Goal: Check status: Check status

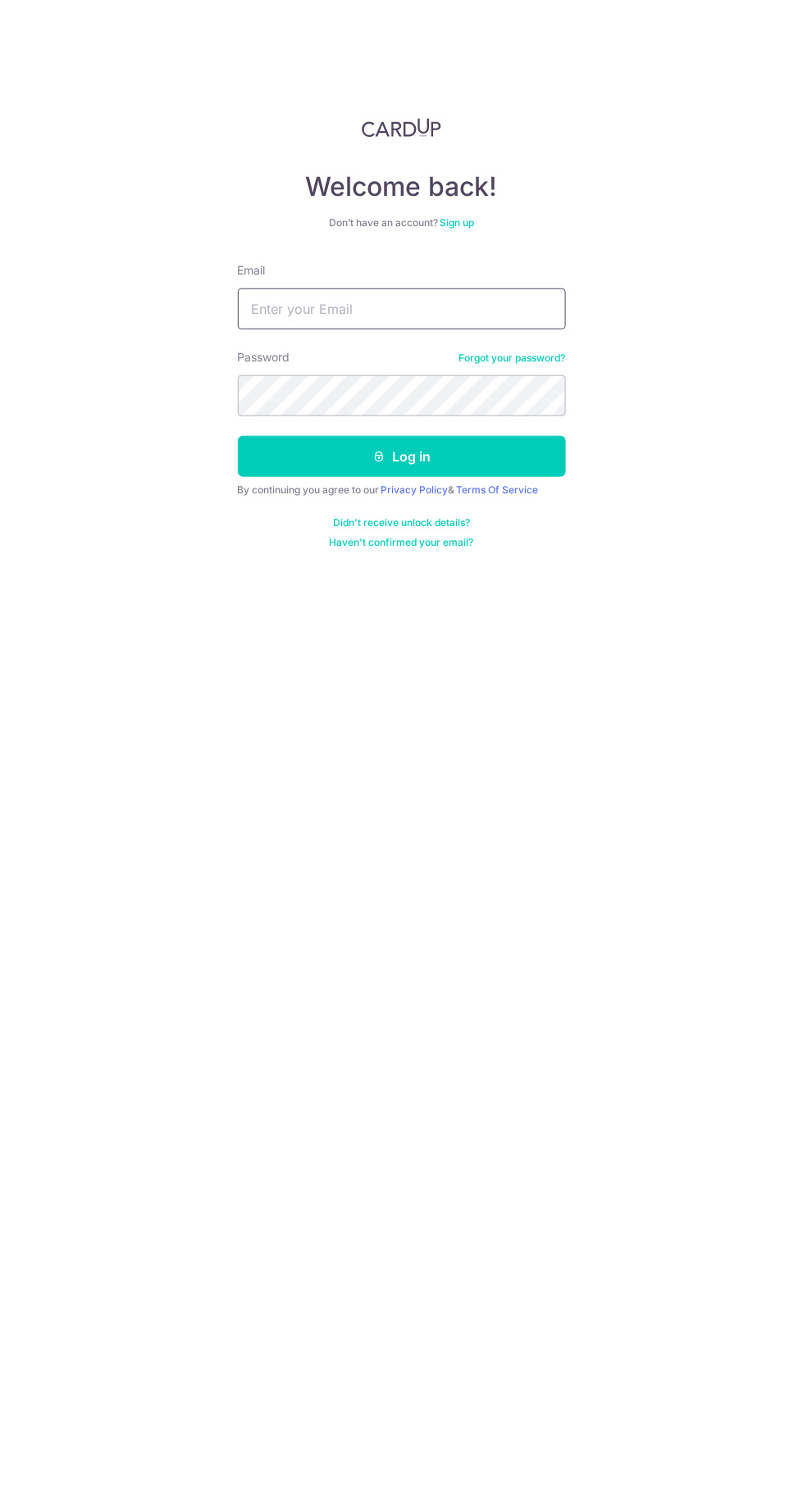
click at [324, 308] on input "Email" at bounding box center [402, 309] width 328 height 41
type input "[EMAIL_ADDRESS][DOMAIN_NAME]"
click at [237, 436] on button "Log in" at bounding box center [402, 457] width 328 height 41
click at [295, 464] on button "Log in" at bounding box center [402, 457] width 328 height 41
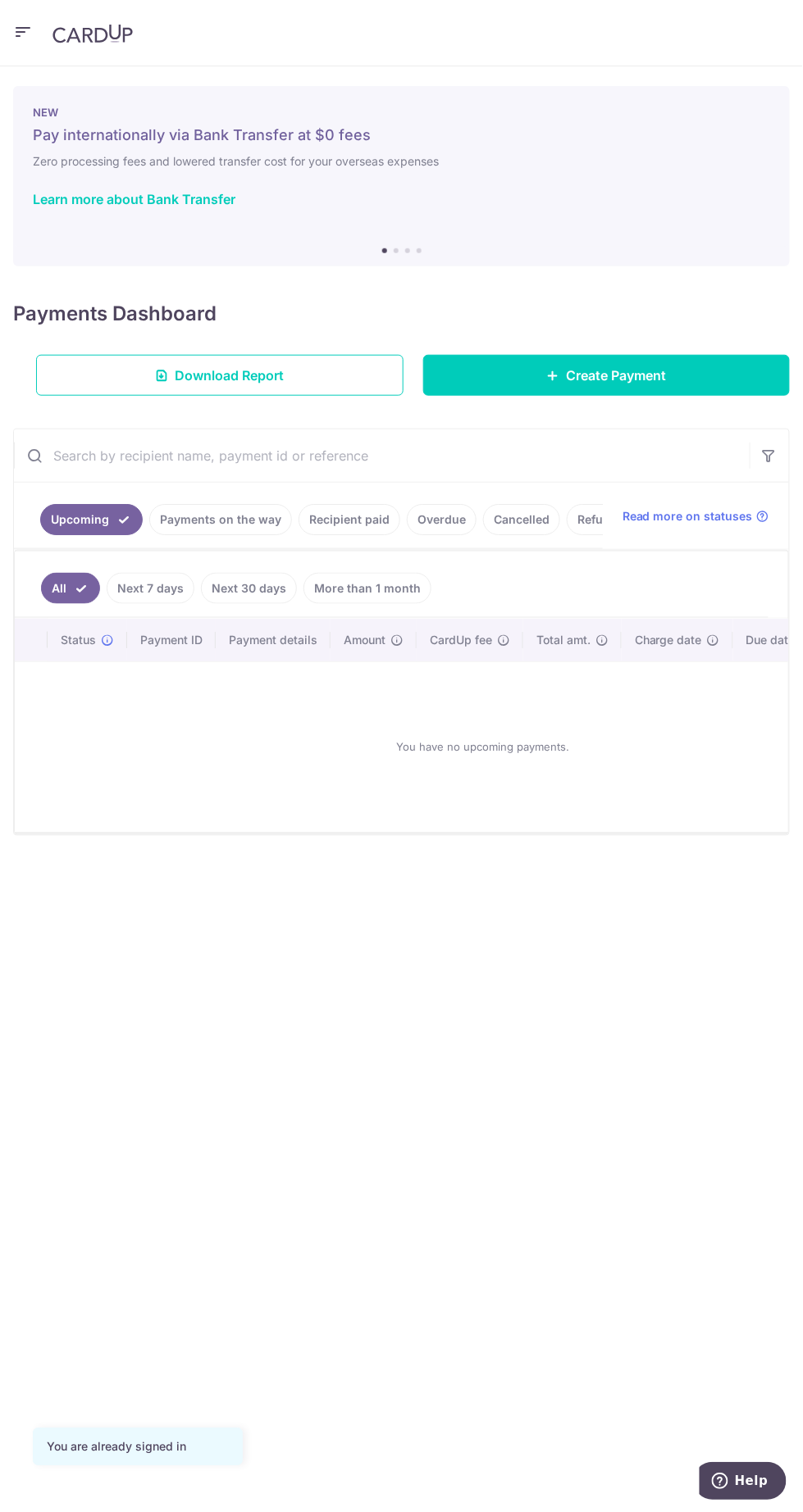
click at [196, 515] on link "Payments on the way" at bounding box center [220, 519] width 143 height 31
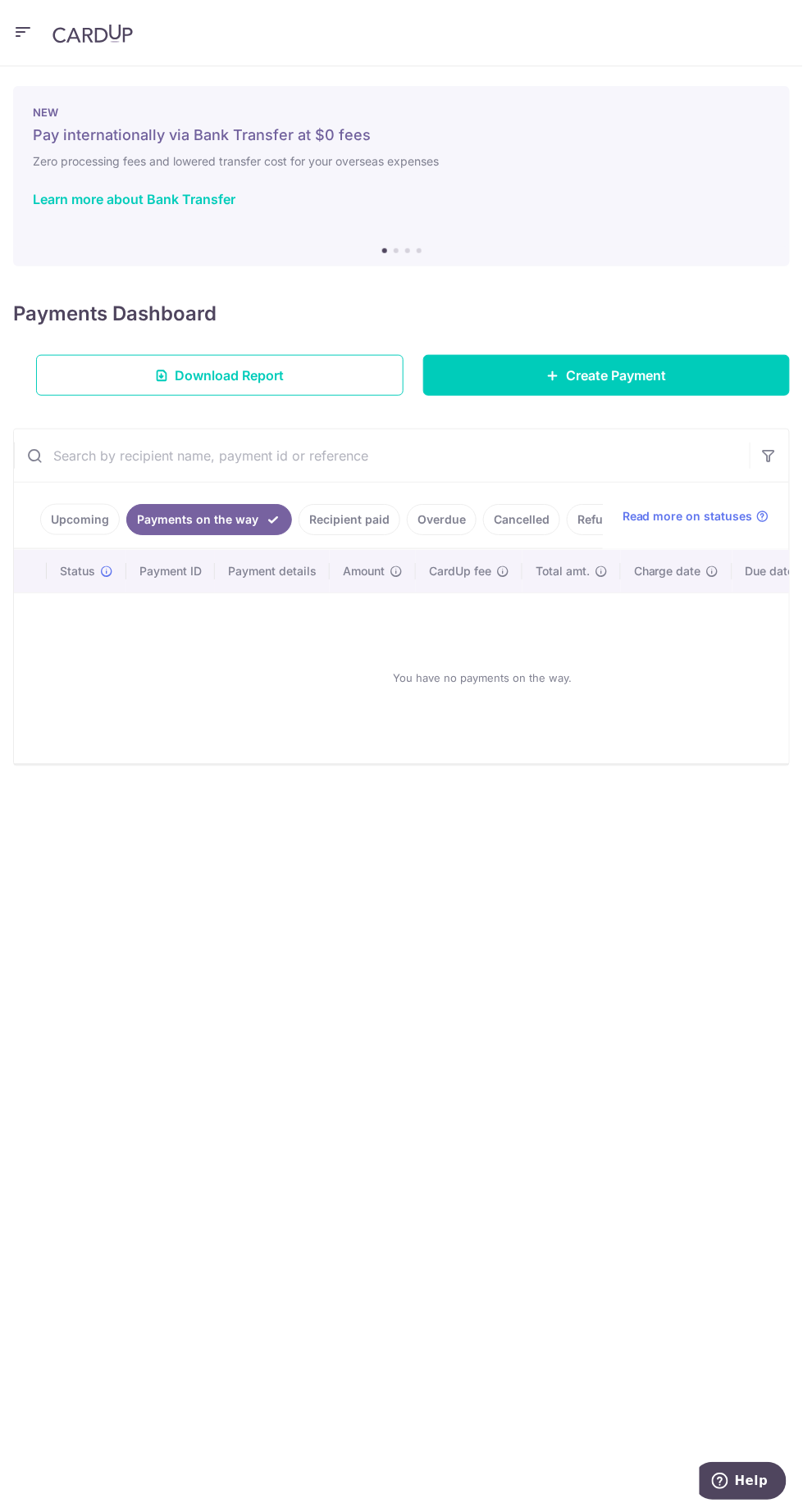
click at [56, 528] on link "Upcoming" at bounding box center [79, 519] width 79 height 31
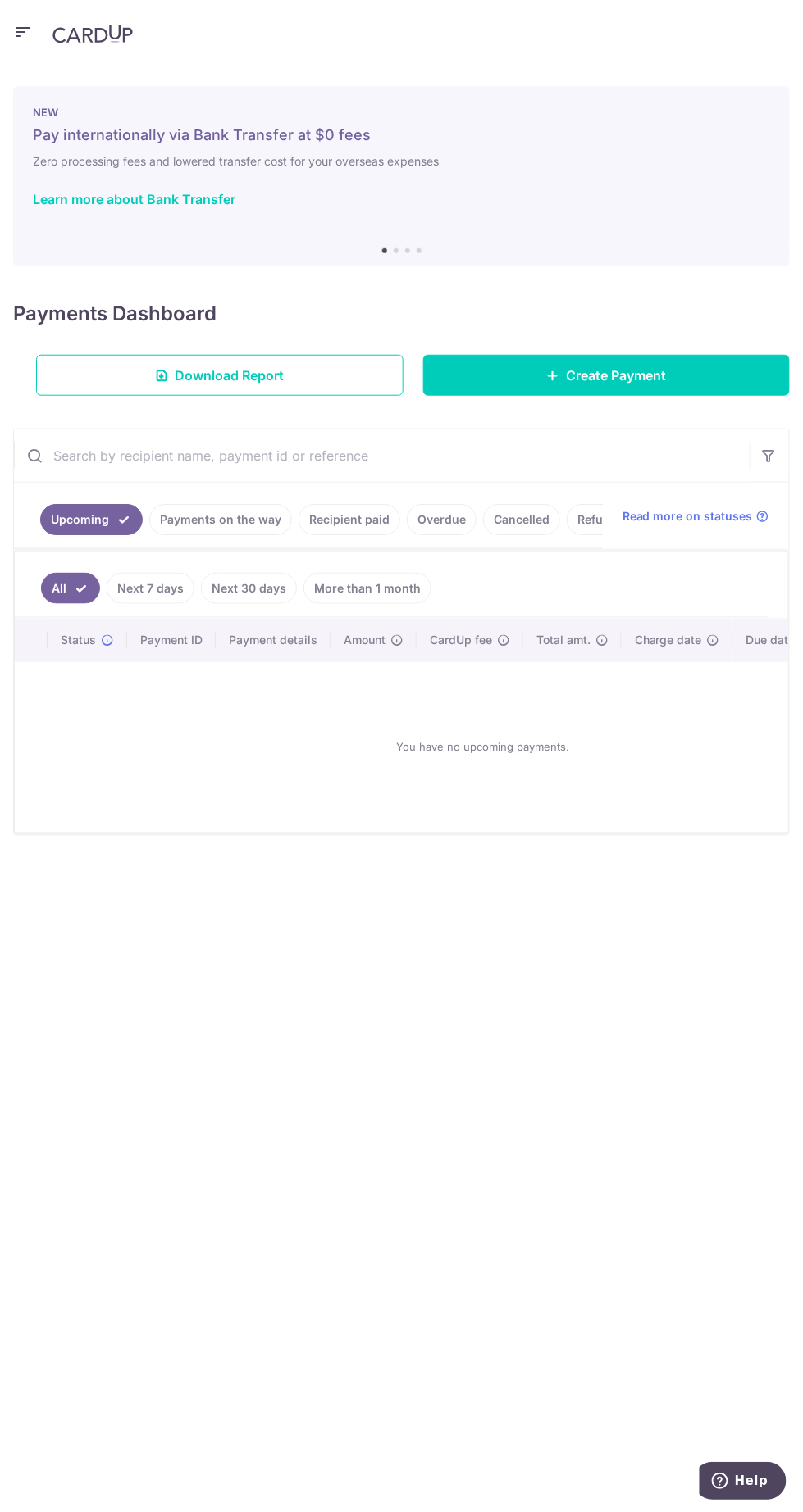
click at [14, 40] on icon "button" at bounding box center [22, 32] width 20 height 20
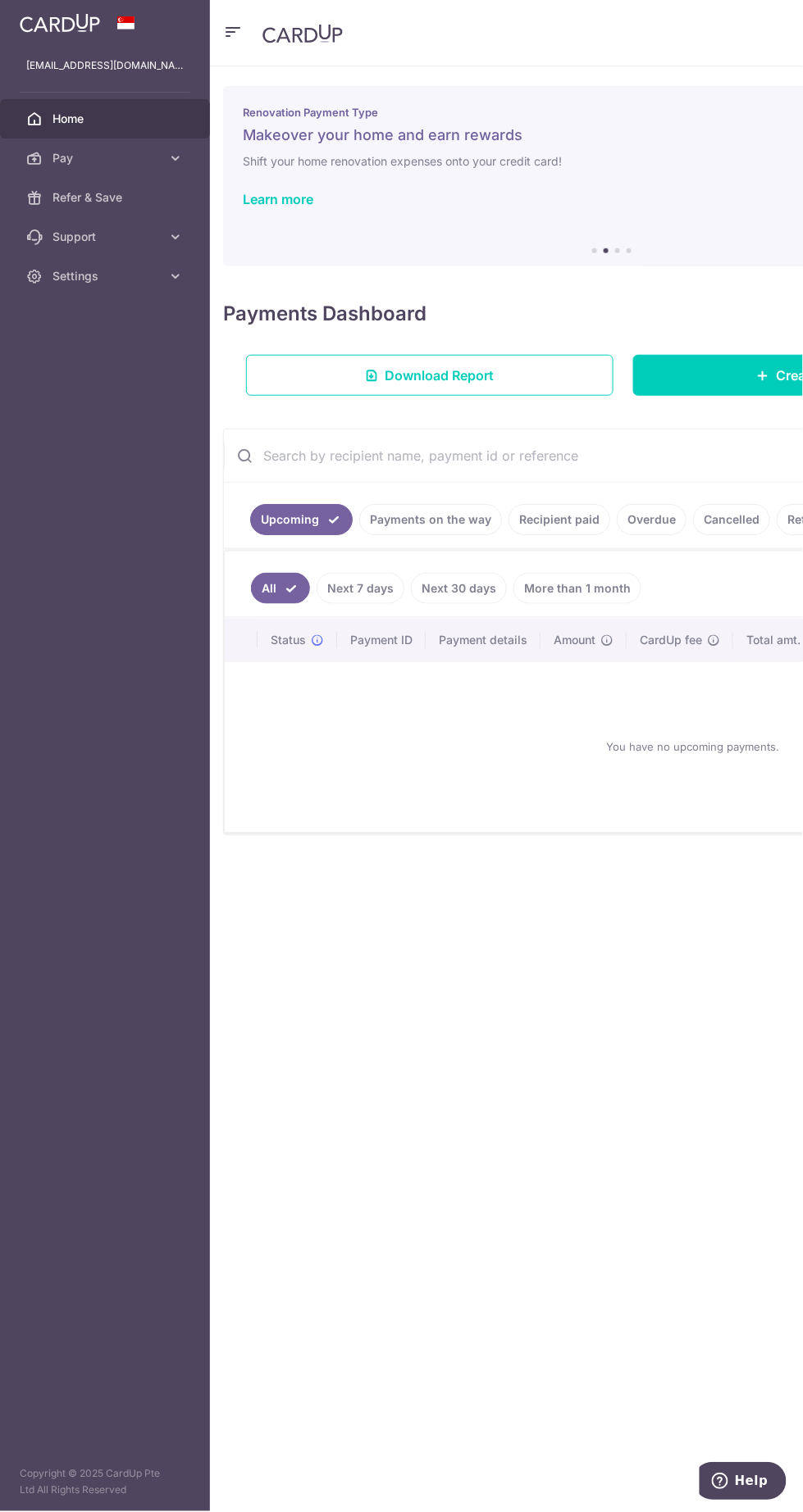
click at [38, 28] on img at bounding box center [60, 22] width 80 height 20
